Goal: Communication & Community: Answer question/provide support

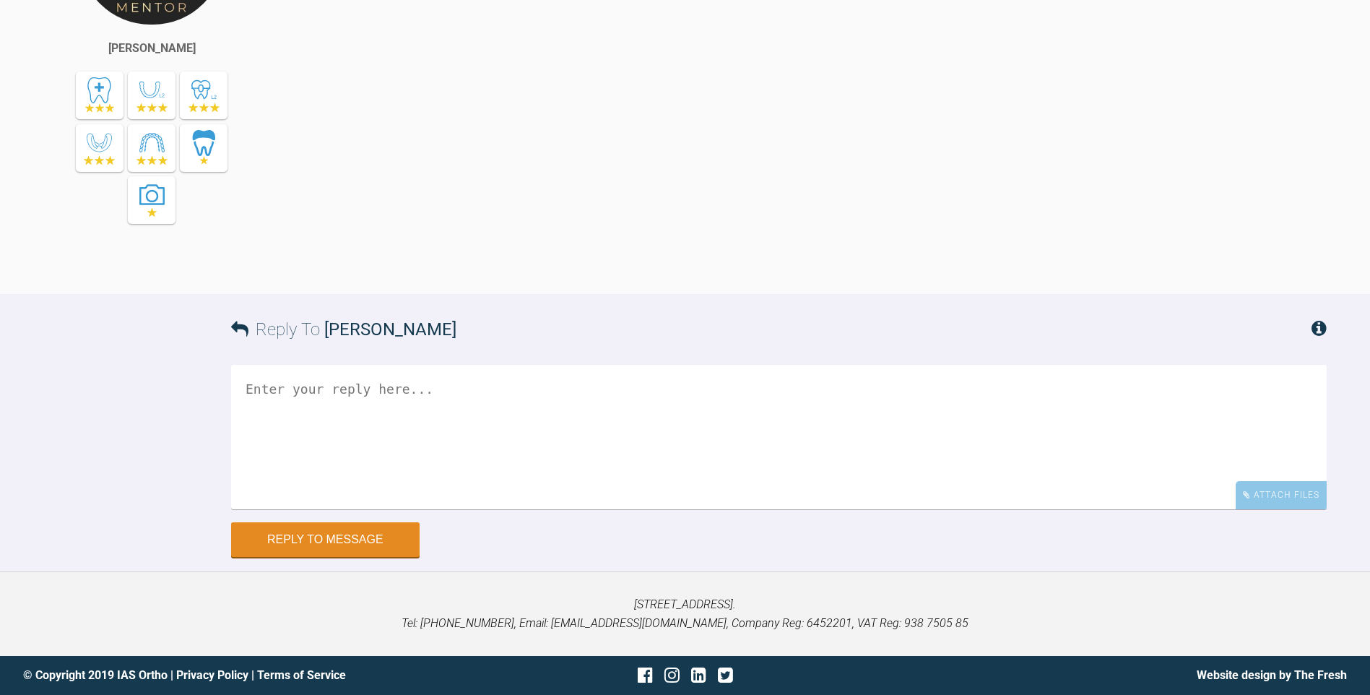
scroll to position [2455, 0]
click at [360, 404] on textarea at bounding box center [778, 437] width 1095 height 144
paste textarea "https://iaslab.co.uk/OnyxTest/Viewer/main.html?mlink=https://iaslab.co.uk/OnyxT…"
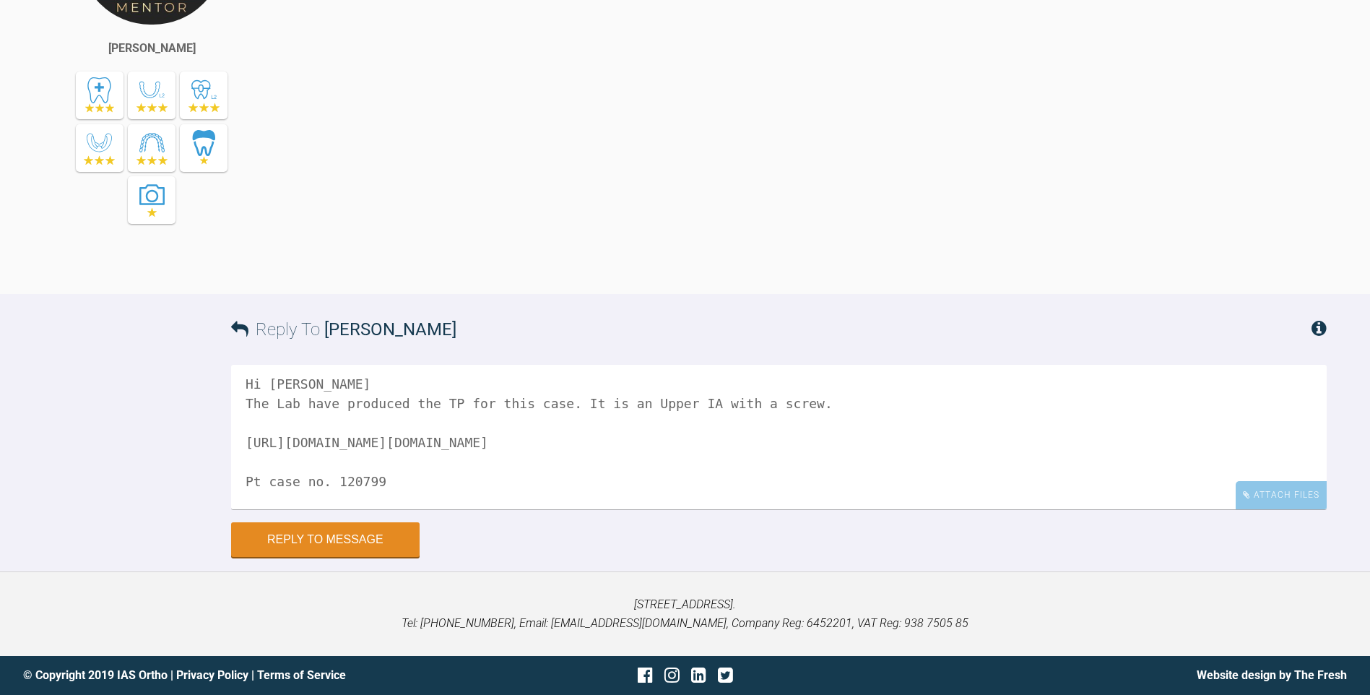
scroll to position [0, 0]
click at [796, 409] on textarea "Hi Kelly The Lab have produced the TP for this case. It is an Upper IA with a s…" at bounding box center [778, 437] width 1095 height 144
type textarea "Hi Kelly The Lab have produced the TP for this case. It is an Upper IA with a s…"
click at [363, 534] on button "Reply to Message" at bounding box center [325, 540] width 188 height 35
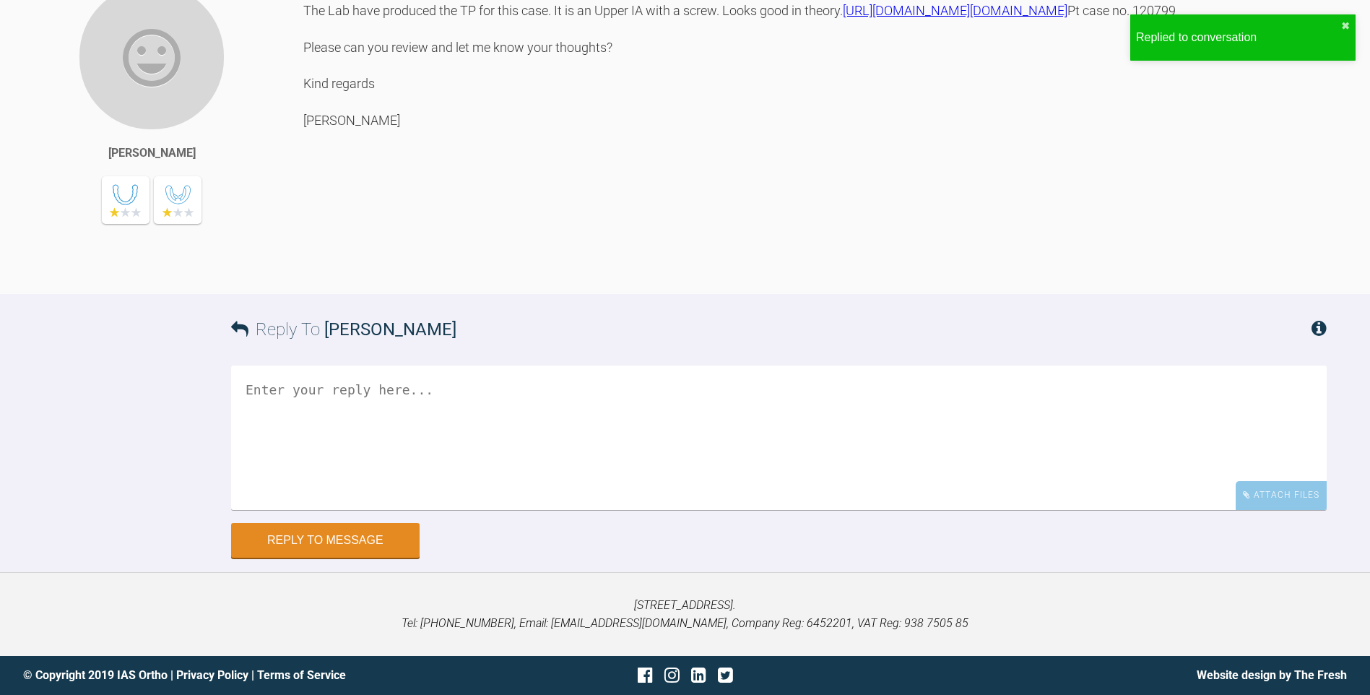
scroll to position [2903, 0]
